Goal: Obtain resource: Download file/media

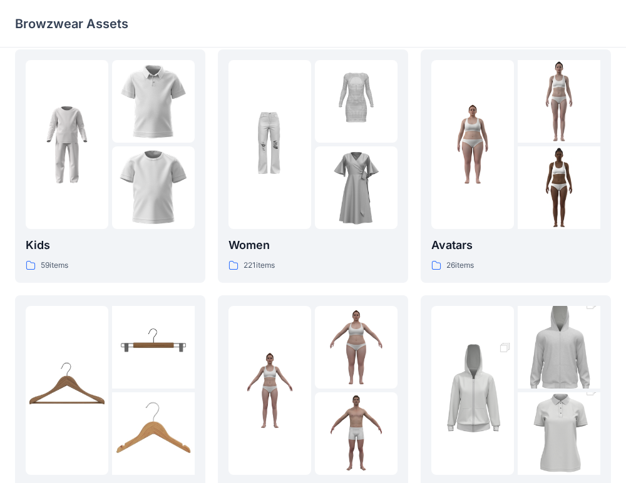
scroll to position [13, 0]
click at [346, 264] on div "221 items" at bounding box center [312, 266] width 169 height 13
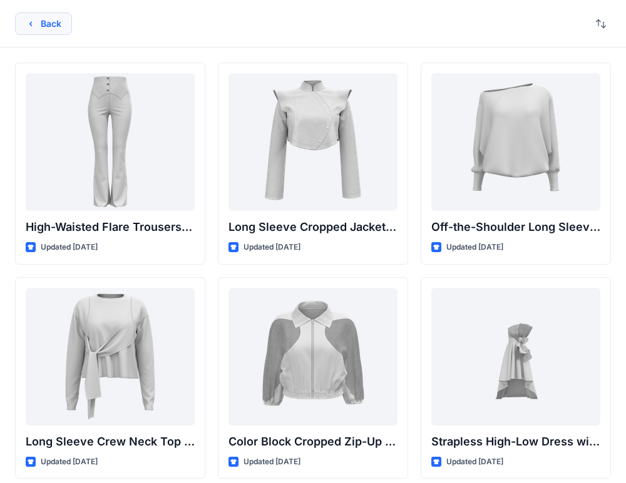
click at [42, 21] on button "Back" at bounding box center [43, 24] width 57 height 23
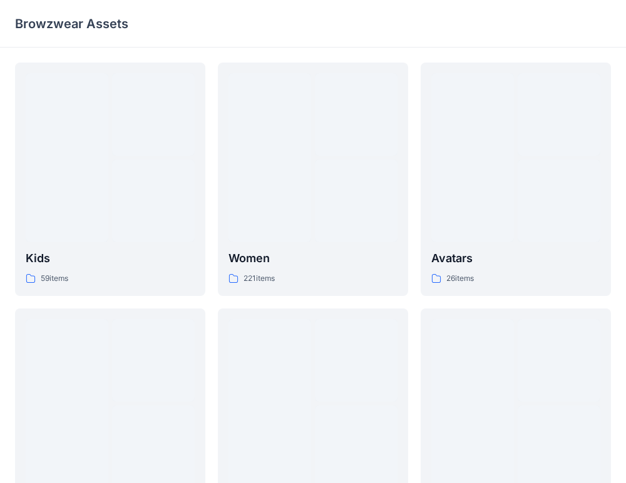
scroll to position [13, 0]
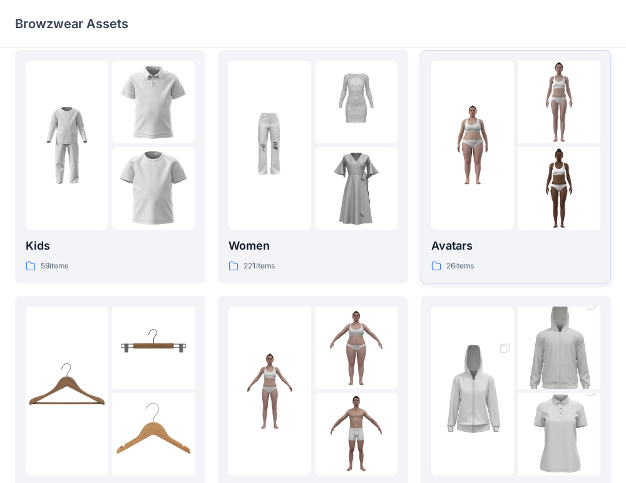
click at [457, 254] on p "Avatars" at bounding box center [515, 246] width 169 height 18
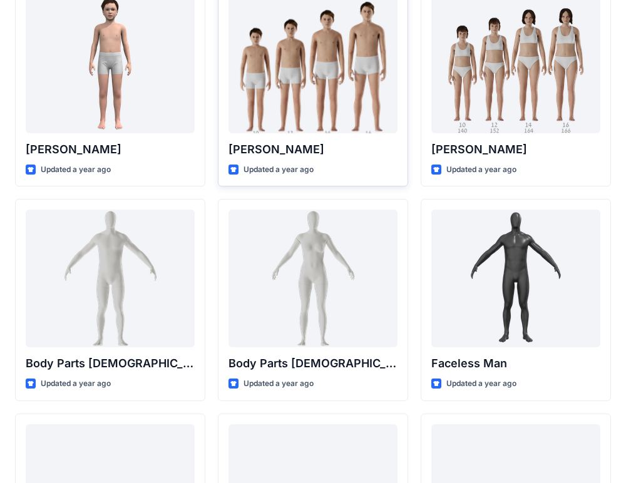
scroll to position [295, 0]
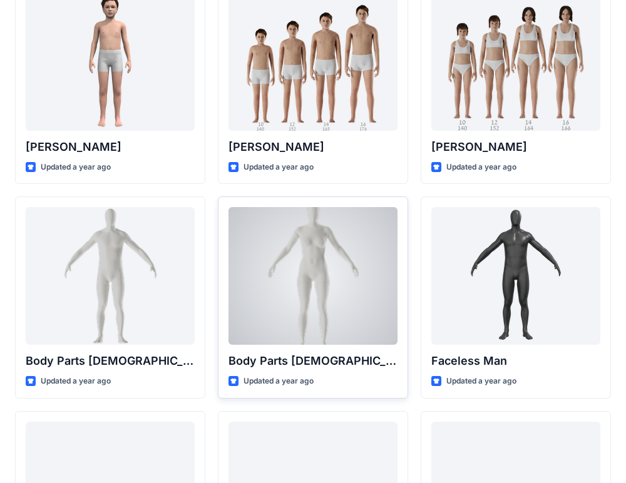
click at [349, 298] on div at bounding box center [312, 276] width 169 height 138
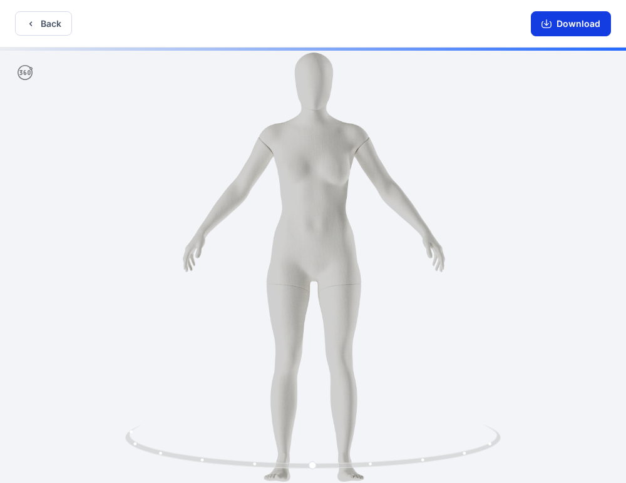
click at [583, 21] on button "Download" at bounding box center [571, 23] width 80 height 25
click at [555, 24] on button "Download" at bounding box center [571, 23] width 80 height 25
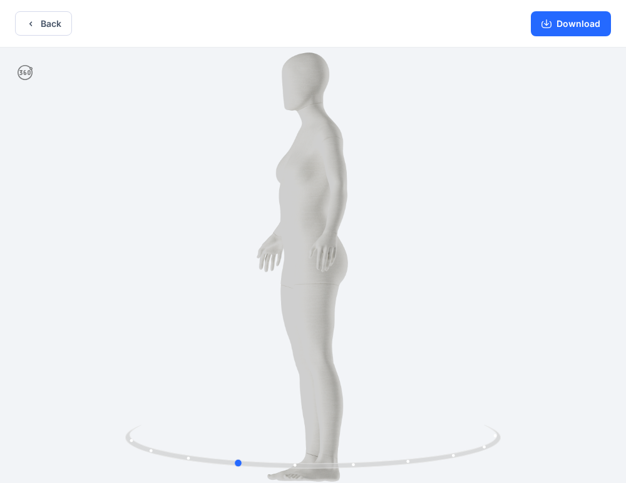
drag, startPoint x: 317, startPoint y: 298, endPoint x: 221, endPoint y: 295, distance: 95.8
click at [221, 295] on div at bounding box center [313, 267] width 626 height 438
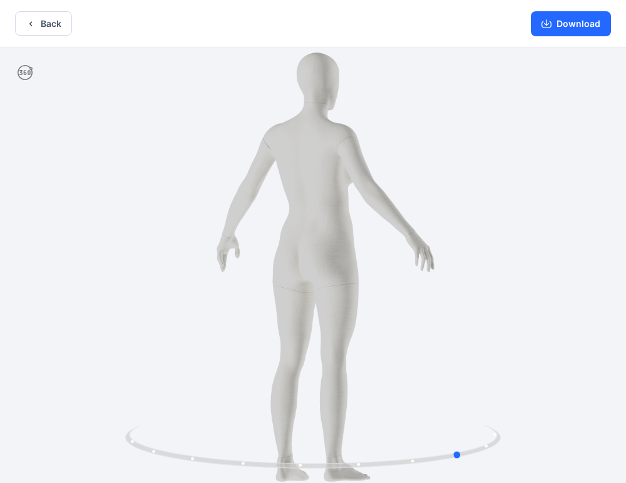
drag, startPoint x: 344, startPoint y: 258, endPoint x: 200, endPoint y: 274, distance: 144.2
click at [200, 274] on div at bounding box center [313, 267] width 626 height 438
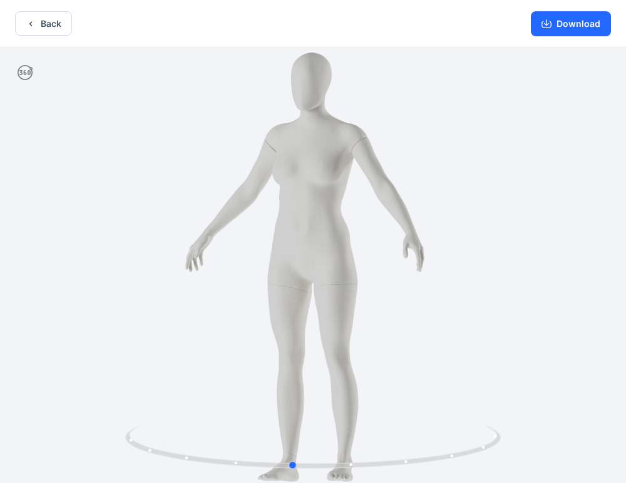
drag, startPoint x: 347, startPoint y: 283, endPoint x: 191, endPoint y: 309, distance: 158.6
click at [191, 309] on div at bounding box center [313, 267] width 626 height 438
click at [541, 36] on button "Download" at bounding box center [571, 23] width 80 height 25
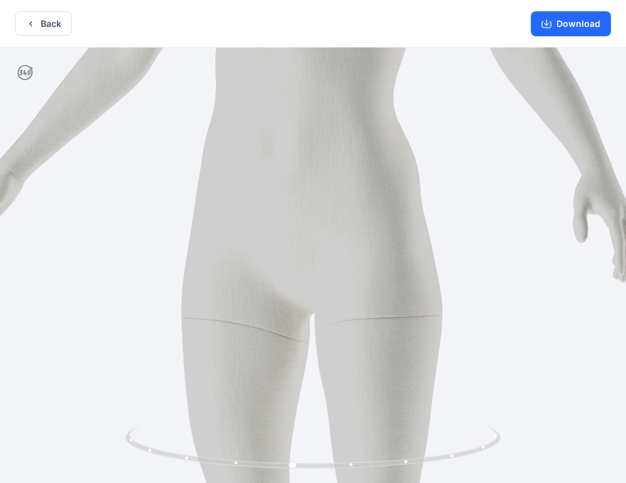
click at [385, 53] on img at bounding box center [313, 267] width 1270 height 1270
click at [564, 30] on button "Download" at bounding box center [571, 23] width 80 height 25
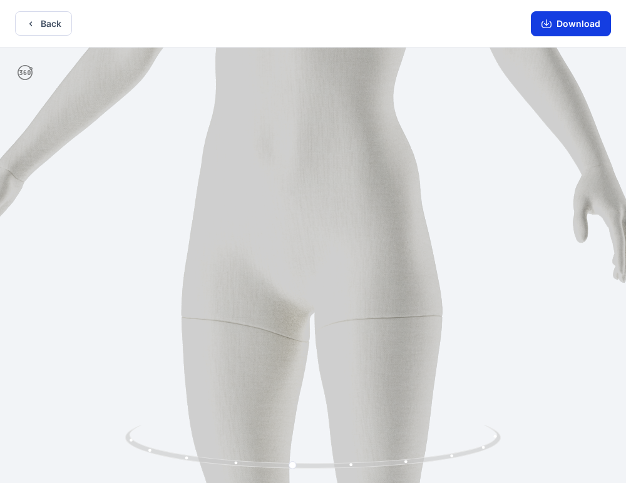
click at [564, 30] on button "Download" at bounding box center [571, 23] width 80 height 25
click at [44, 29] on button "Back" at bounding box center [43, 23] width 57 height 24
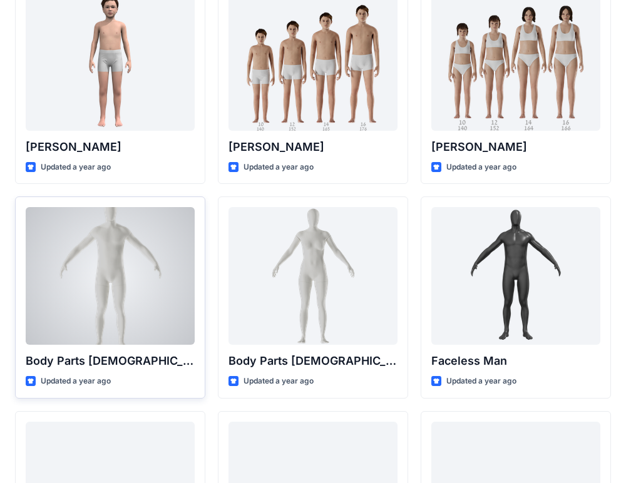
click at [150, 297] on div at bounding box center [110, 276] width 169 height 138
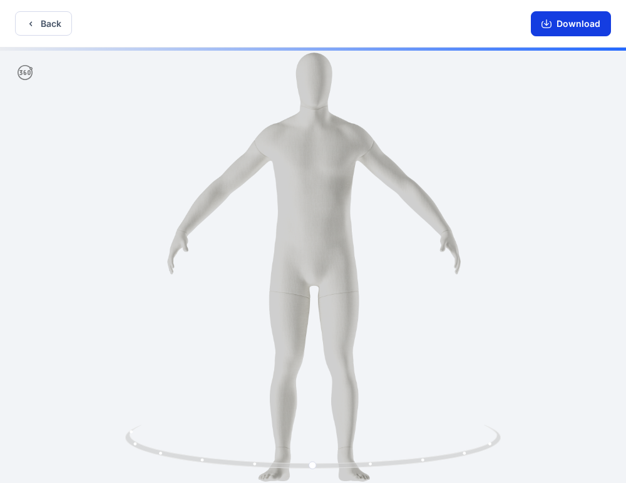
click at [590, 19] on button "Download" at bounding box center [571, 23] width 80 height 25
click at [558, 21] on button "Download" at bounding box center [571, 23] width 80 height 25
click at [540, 25] on button "Download" at bounding box center [571, 23] width 80 height 25
click at [46, 20] on button "Back" at bounding box center [43, 23] width 57 height 24
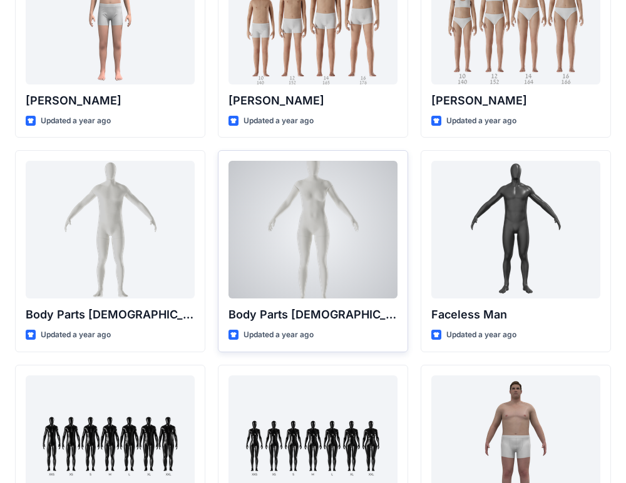
scroll to position [337, 0]
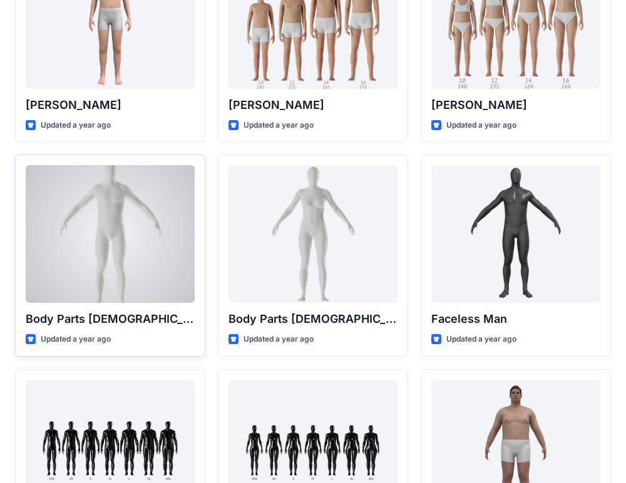
click at [152, 225] on div at bounding box center [110, 234] width 169 height 138
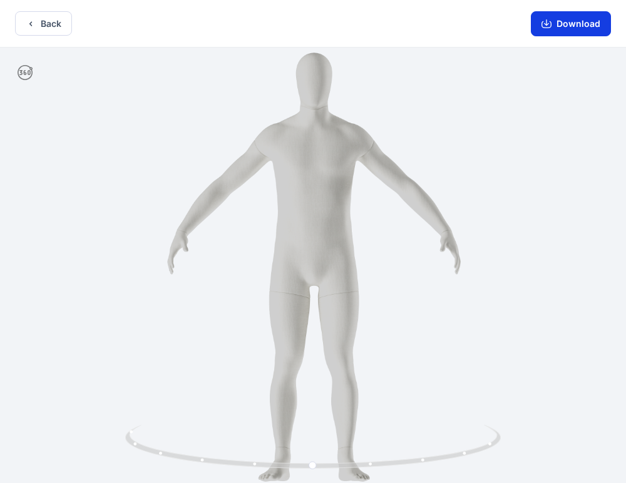
click at [588, 25] on button "Download" at bounding box center [571, 23] width 80 height 25
